Goal: Task Accomplishment & Management: Use online tool/utility

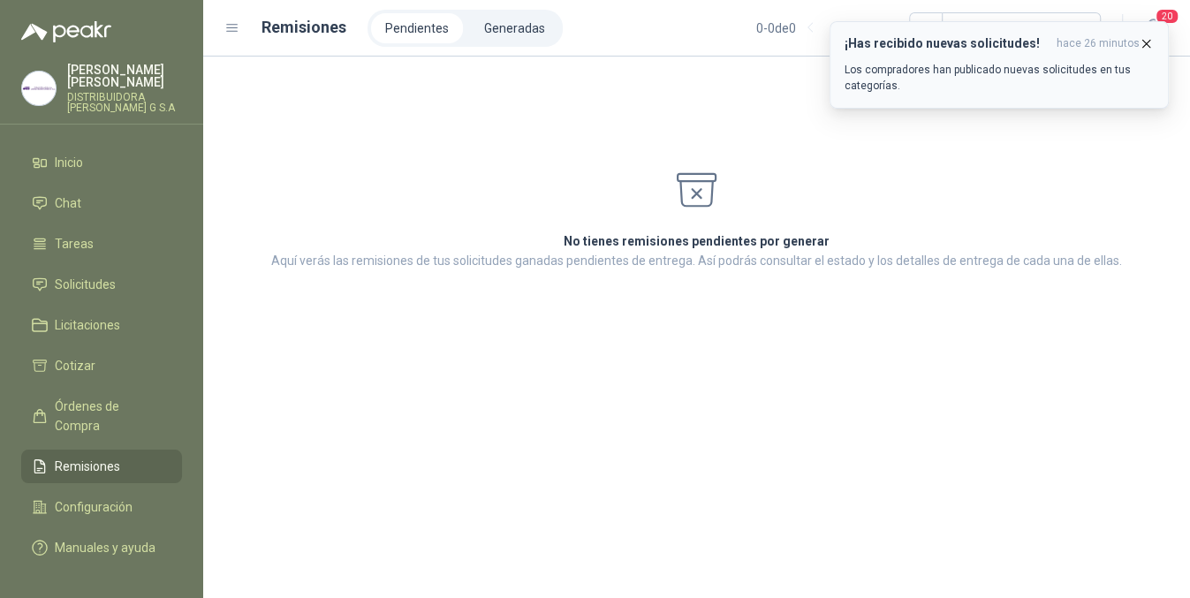
click at [1144, 47] on icon "button" at bounding box center [1146, 43] width 15 height 15
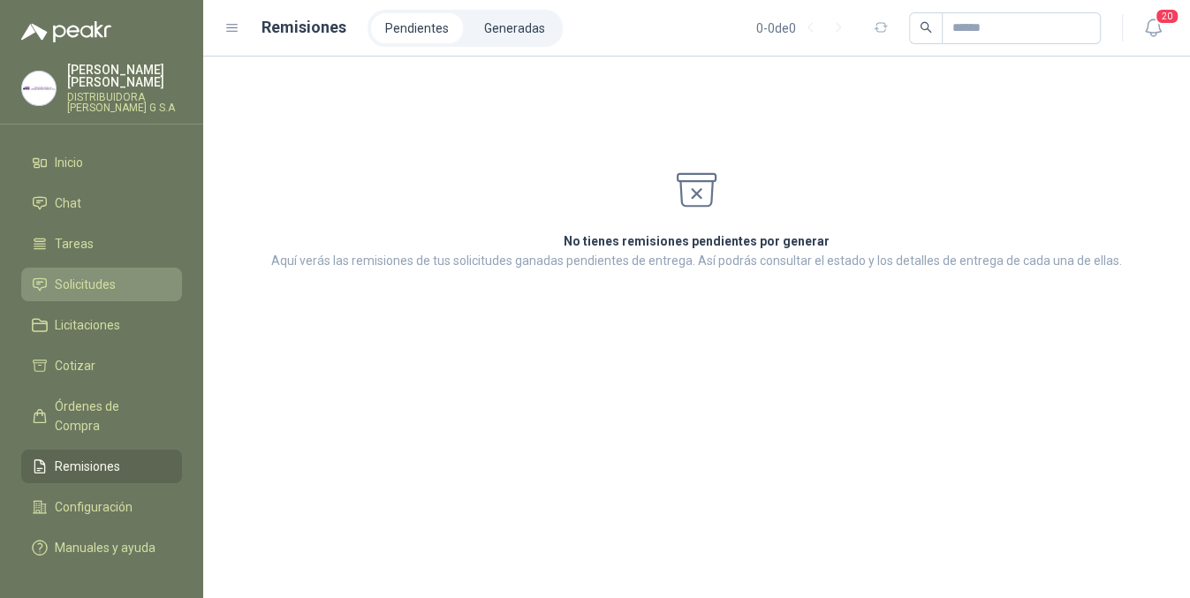
click at [80, 268] on link "Solicitudes" at bounding box center [101, 285] width 161 height 34
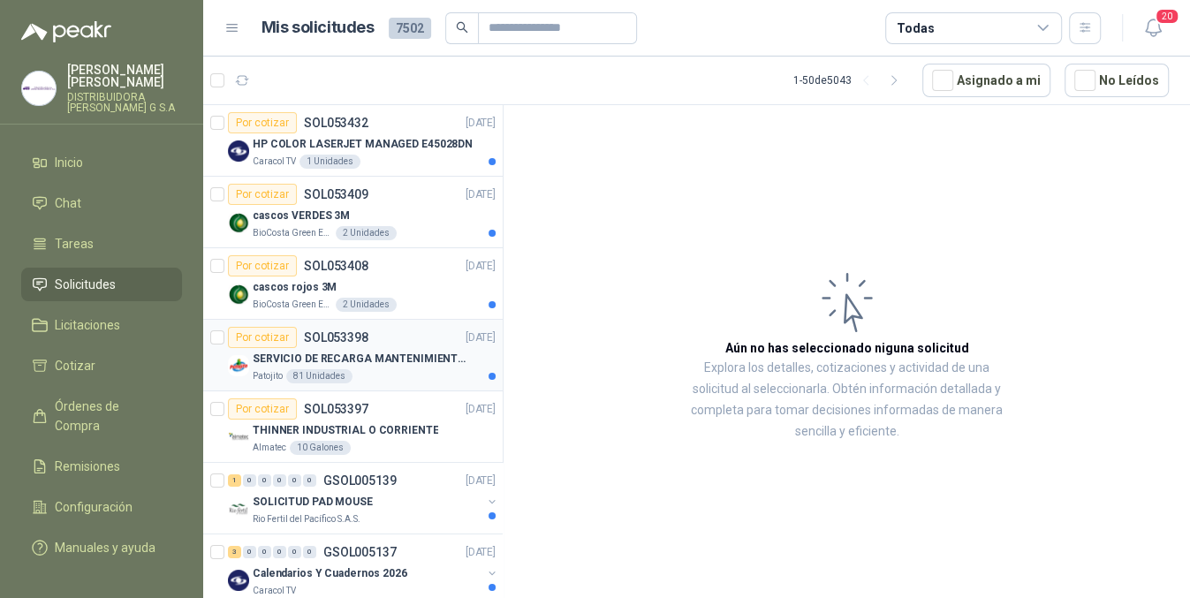
click at [422, 360] on p "SERVICIO DE RECARGA MANTENIMIENTO Y PRESTAMOS DE EXTINTORES" at bounding box center [363, 359] width 220 height 17
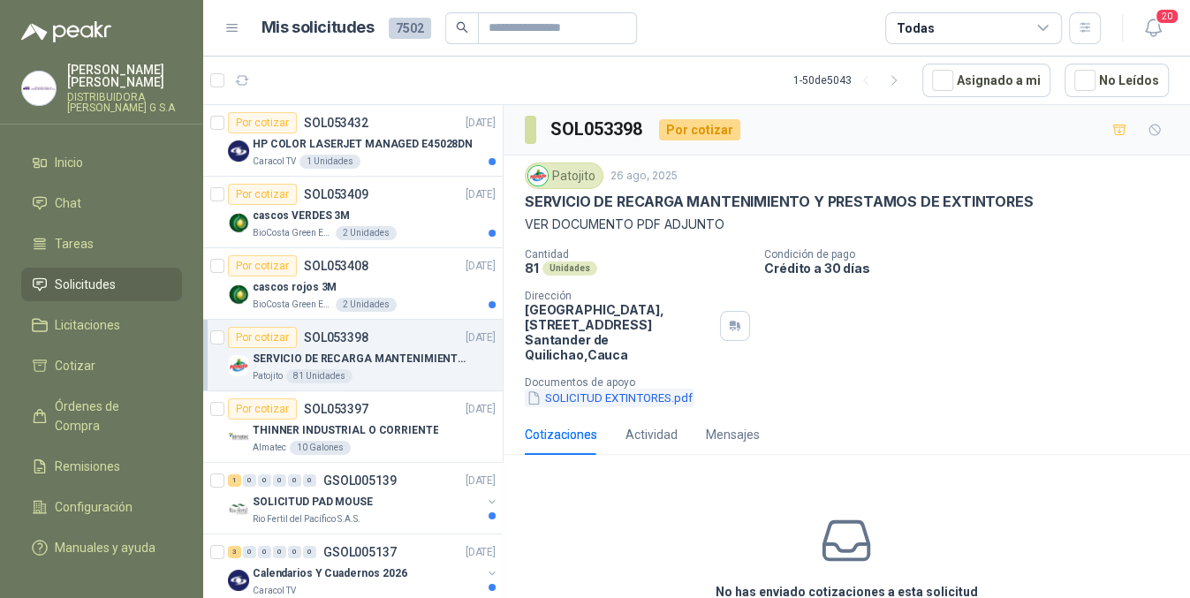
click at [604, 389] on button "SOLICITUD EXTINTORES.pdf" at bounding box center [610, 398] width 170 height 19
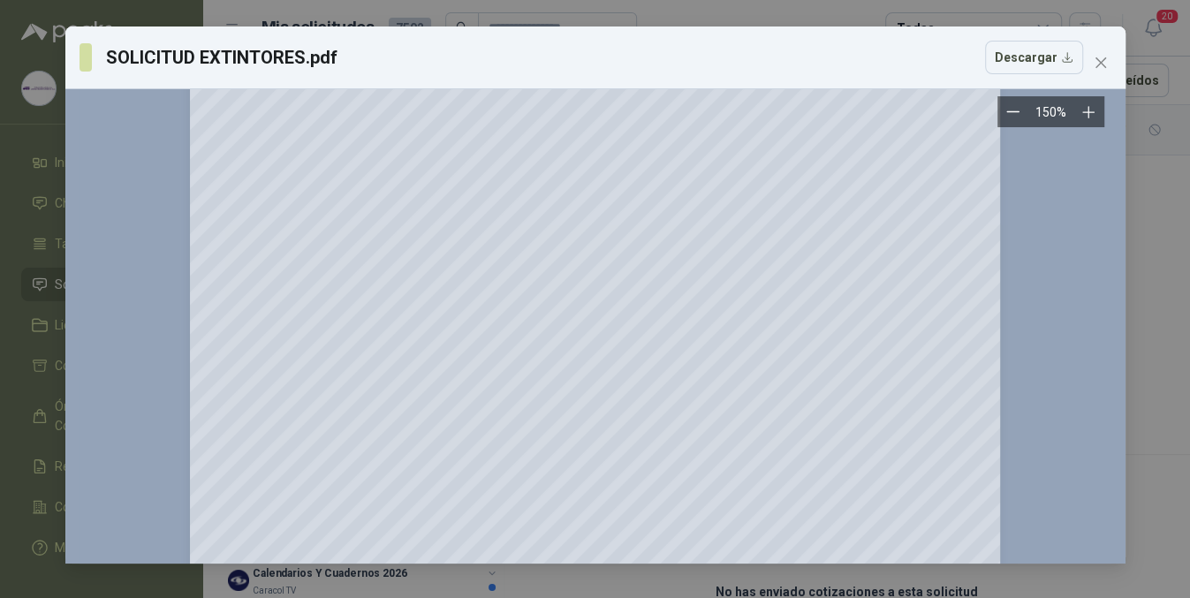
scroll to position [603, 0]
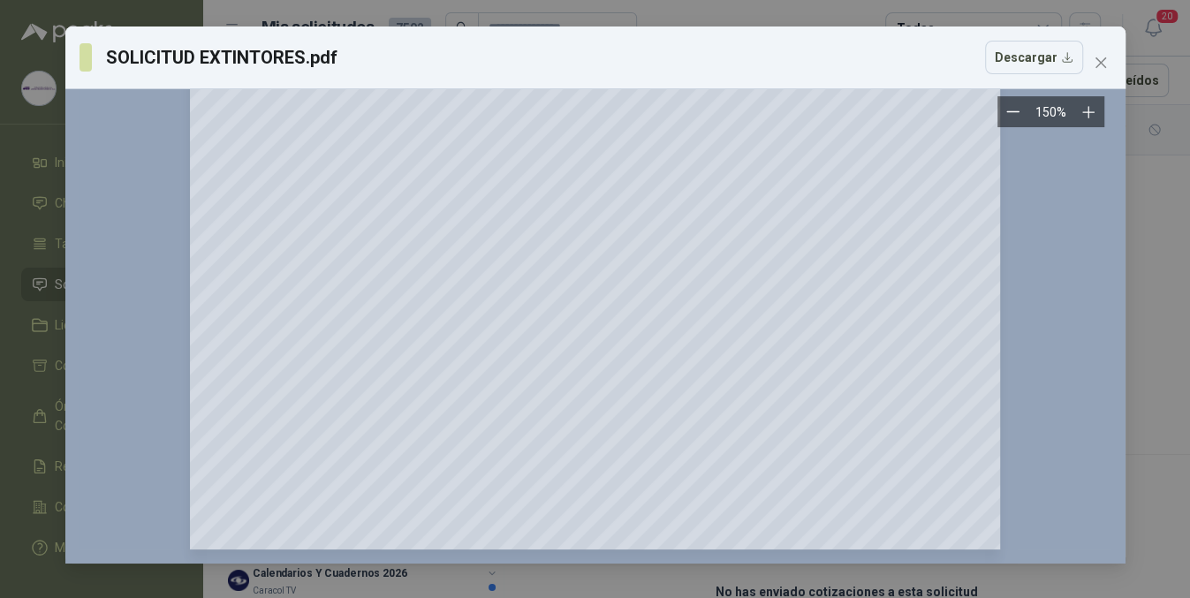
click at [1012, 241] on div at bounding box center [596, 25] width 1032 height 1050
click at [1095, 69] on icon "close" at bounding box center [1101, 63] width 14 height 14
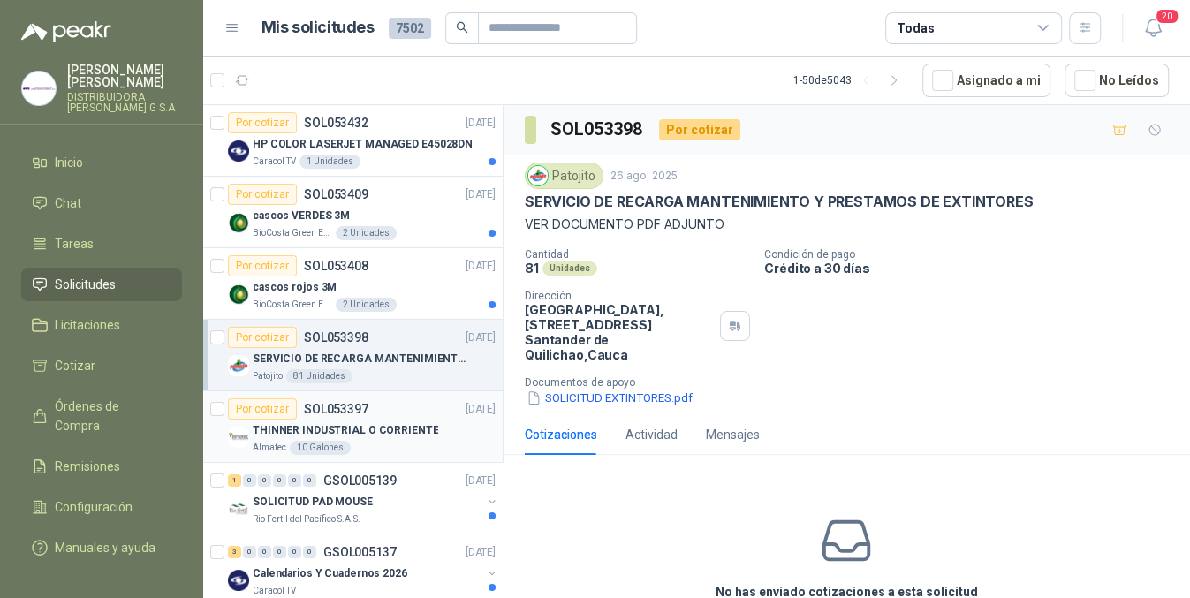
click at [405, 436] on p "THINNER INDUSTRIAL O CORRIENTE" at bounding box center [346, 430] width 186 height 17
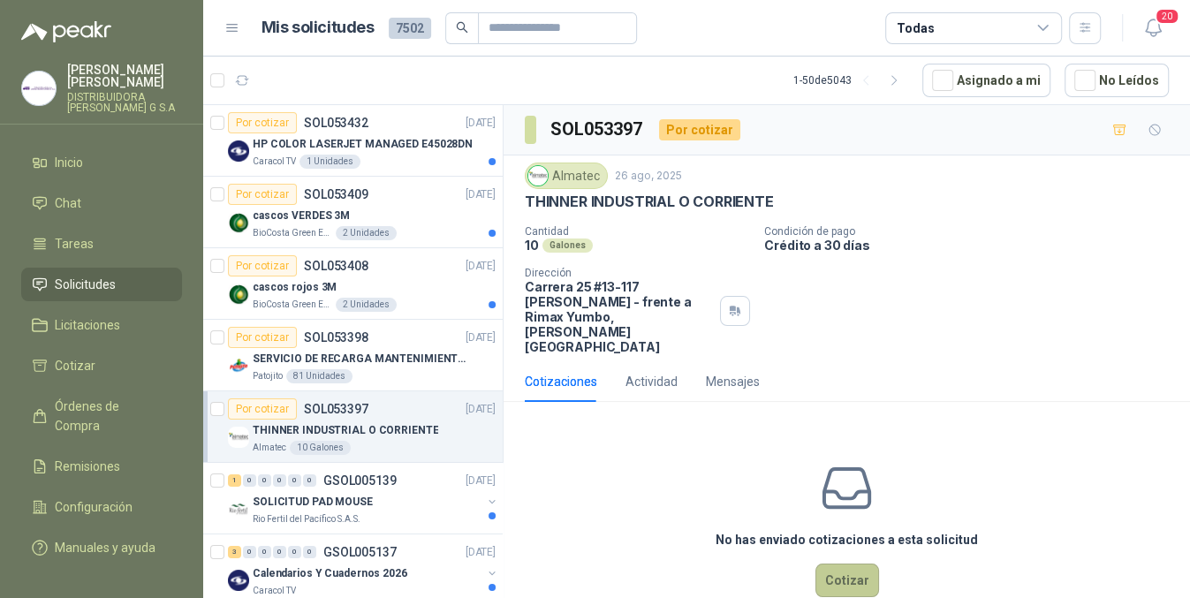
click at [847, 564] on button "Cotizar" at bounding box center [847, 581] width 64 height 34
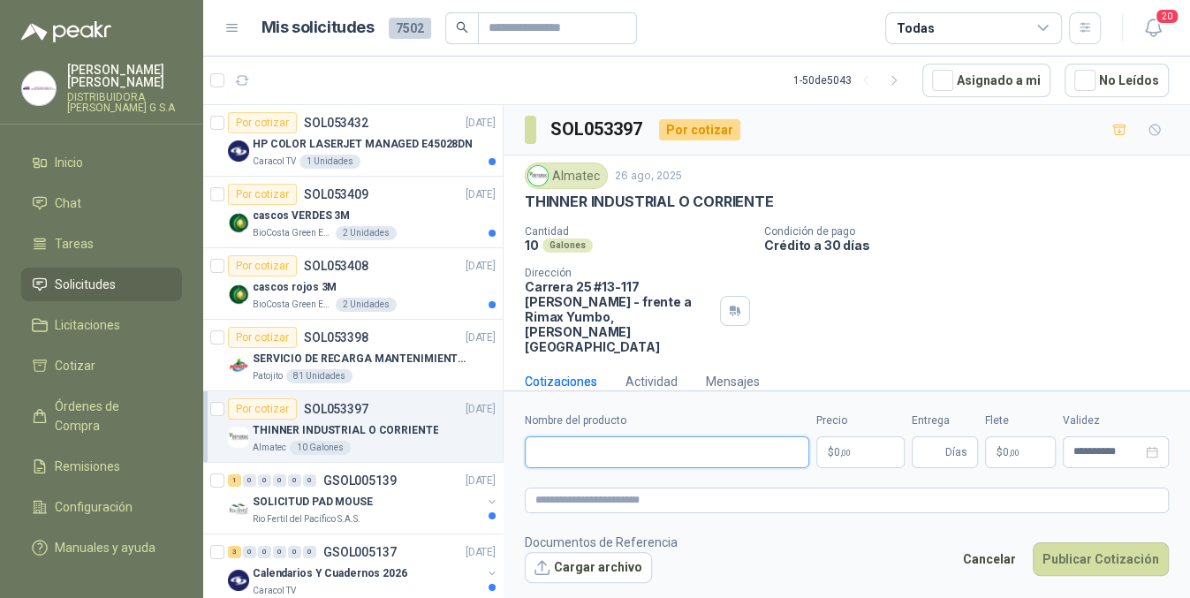
click at [669, 445] on input "Nombre del producto" at bounding box center [667, 452] width 284 height 32
type input "*"
type input "**********"
click at [906, 459] on div "**********" at bounding box center [847, 441] width 644 height 56
click at [895, 459] on body "[PERSON_NAME] DISTRIBUIDORA [PERSON_NAME] G S.A Inicio Chat Tareas Solicitudes …" at bounding box center [595, 299] width 1190 height 598
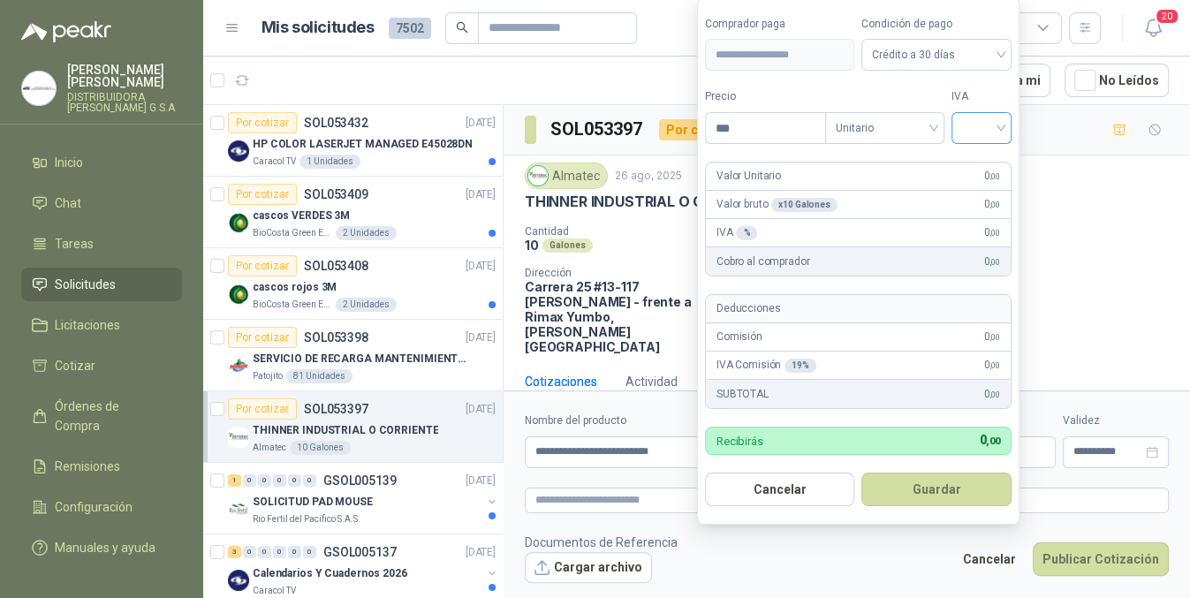
click at [971, 128] on input "search" at bounding box center [981, 126] width 39 height 27
click at [992, 163] on div "19%" at bounding box center [985, 164] width 33 height 19
click at [784, 140] on input "***" at bounding box center [767, 128] width 123 height 30
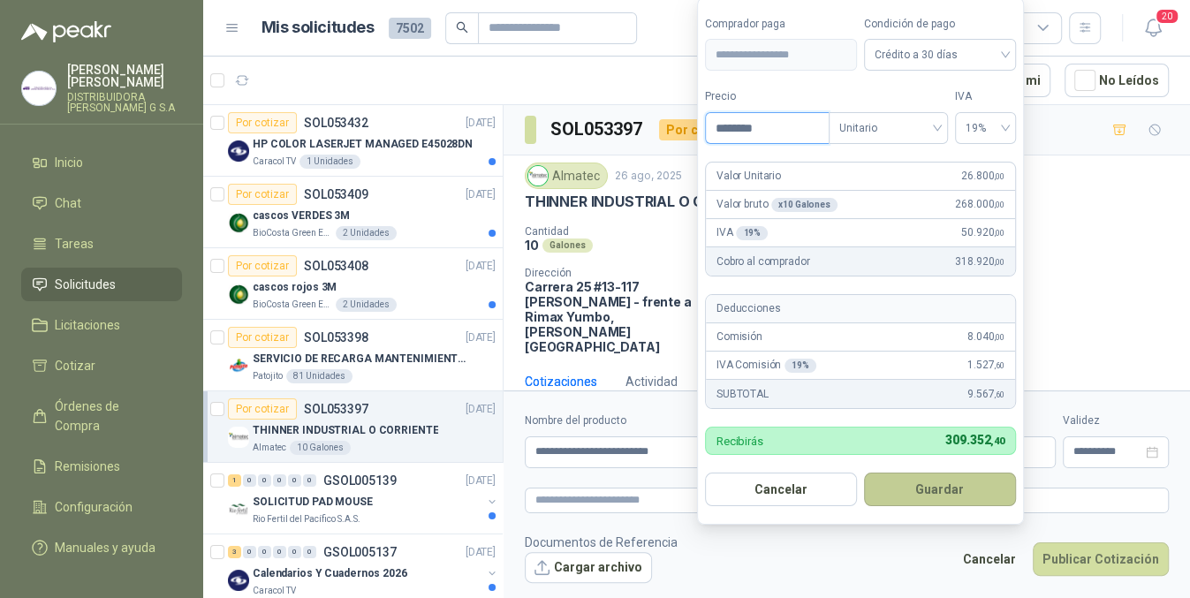
type input "********"
click at [918, 495] on button "Guardar" at bounding box center [940, 490] width 152 height 34
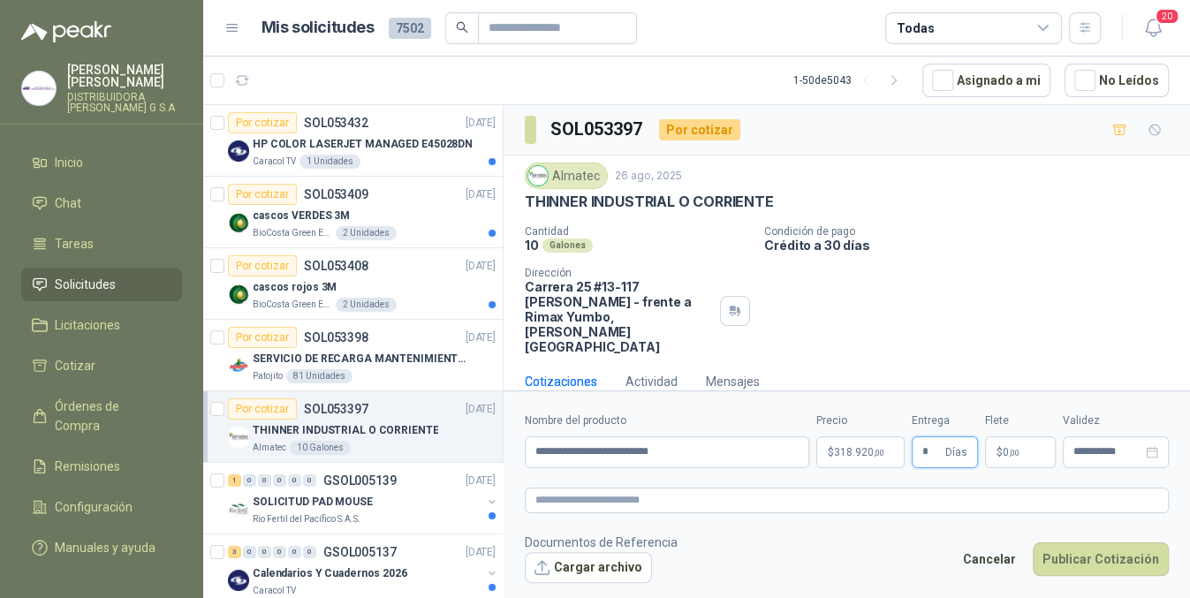
type input "*"
click at [1050, 443] on p "$ 0 ,00" at bounding box center [1020, 452] width 71 height 32
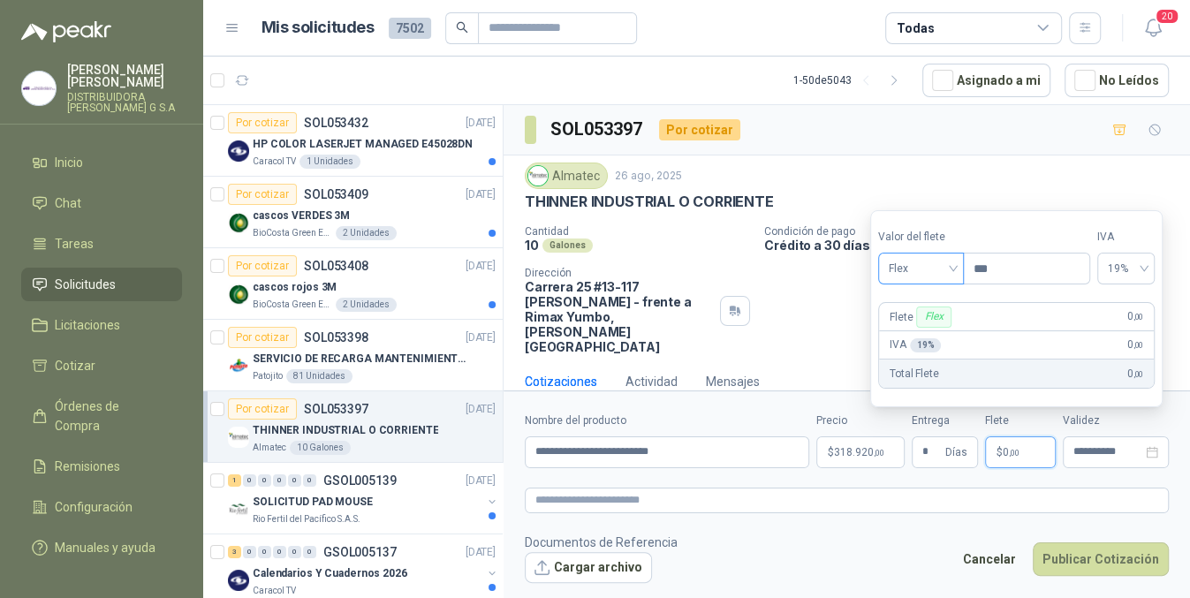
click at [934, 271] on span "Flex" at bounding box center [921, 268] width 64 height 27
click at [926, 324] on div "Incluido" at bounding box center [922, 333] width 61 height 19
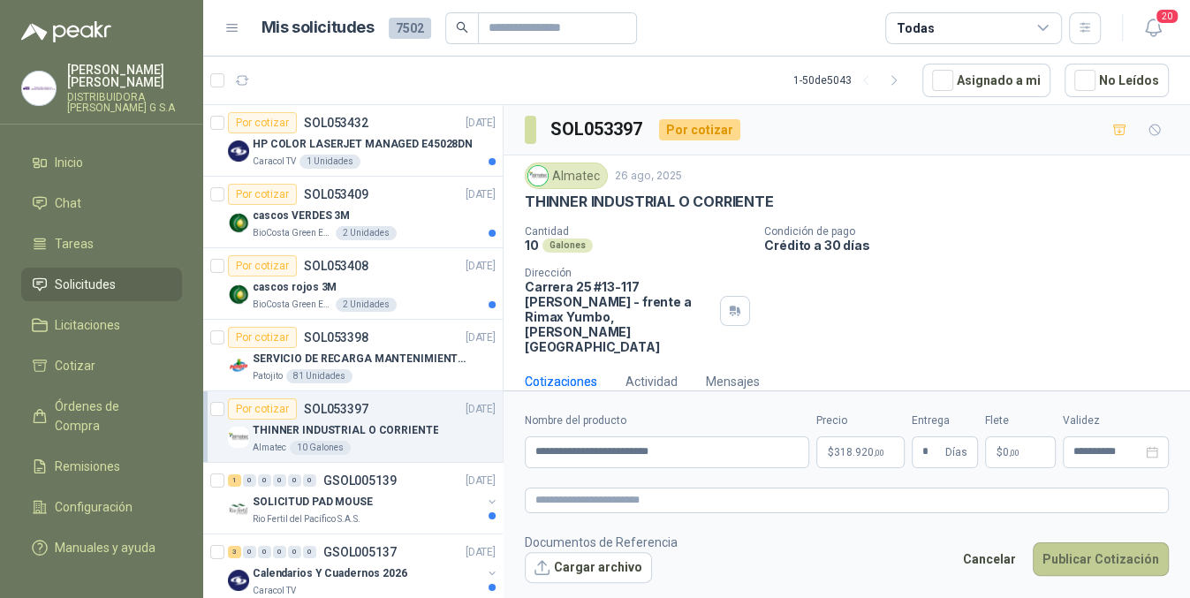
click at [1090, 550] on button "Publicar Cotización" at bounding box center [1101, 559] width 136 height 34
